Goal: Information Seeking & Learning: Learn about a topic

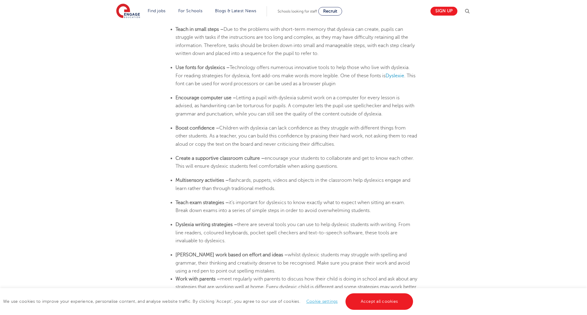
scroll to position [1028, 0]
click at [403, 74] on span "Dyslexie" at bounding box center [394, 74] width 19 height 5
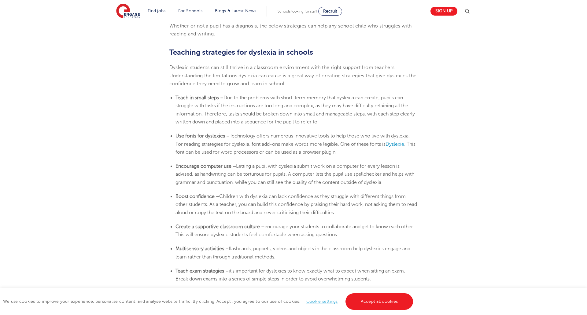
scroll to position [954, 0]
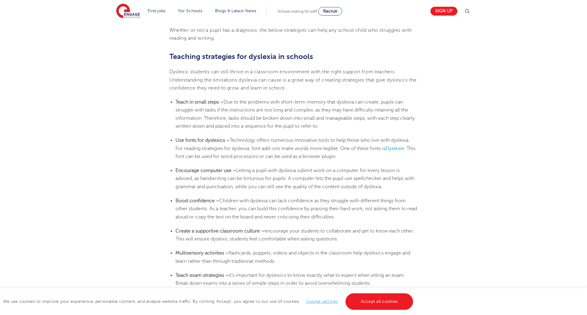
click at [304, 111] on span "Due to the problems with short-term memory that dyslexia can create, pupils can…" at bounding box center [294, 114] width 239 height 30
drag, startPoint x: 367, startPoint y: 123, endPoint x: 174, endPoint y: 102, distance: 194.2
click at [174, 102] on ul "Teach in small steps – Due to the problems with short-term memory that [MEDICAL…" at bounding box center [293, 114] width 248 height 32
copy li "Teach in small steps – Due to the problems with short-term memory that [MEDICAL…"
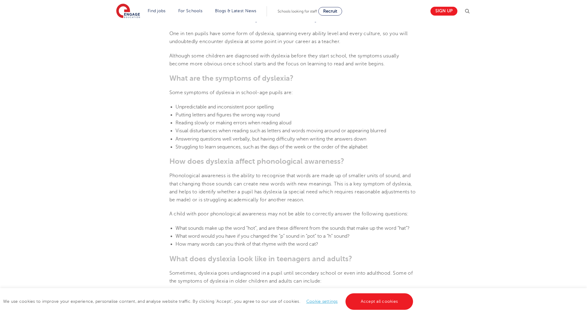
scroll to position [779, 0]
